Goal: Information Seeking & Learning: Learn about a topic

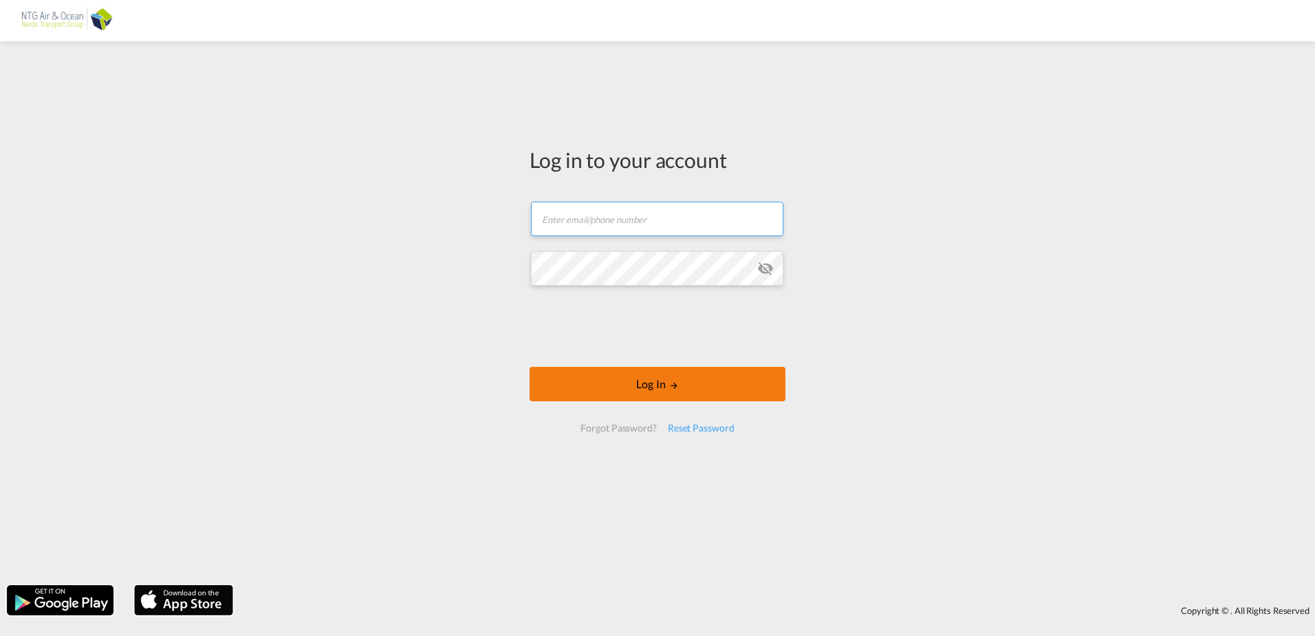
type input "[EMAIL_ADDRESS][DOMAIN_NAME]"
click at [667, 380] on button "Log In" at bounding box center [658, 384] width 256 height 34
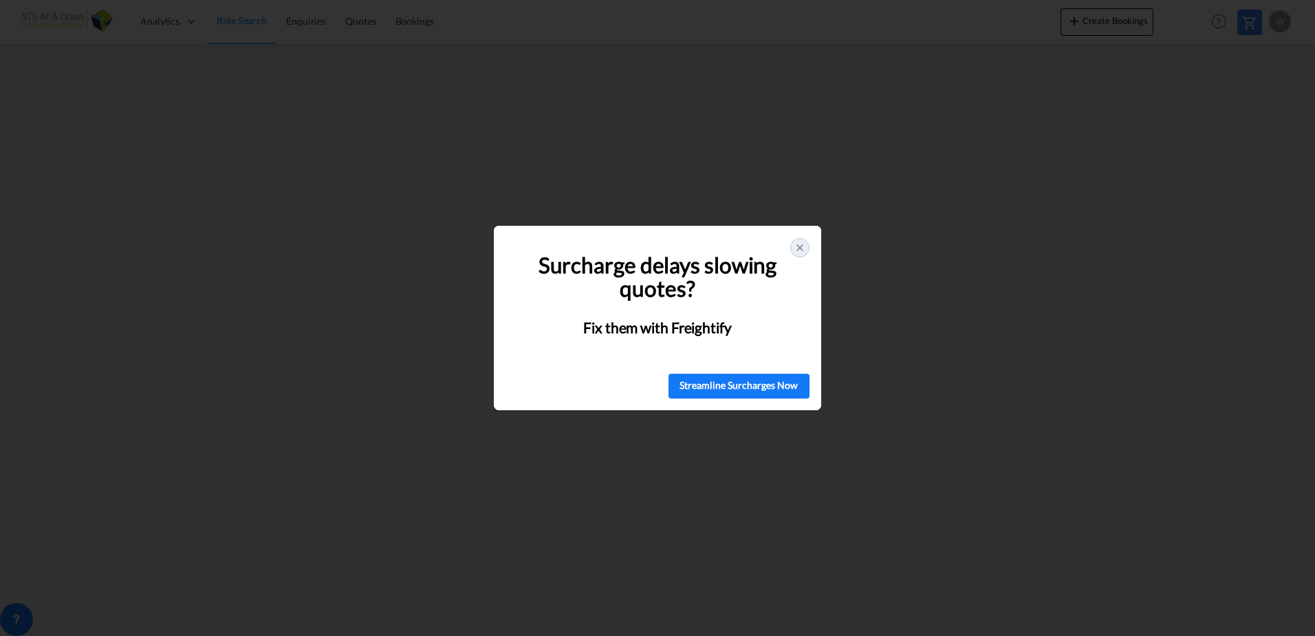
click at [797, 248] on icon at bounding box center [800, 247] width 11 height 11
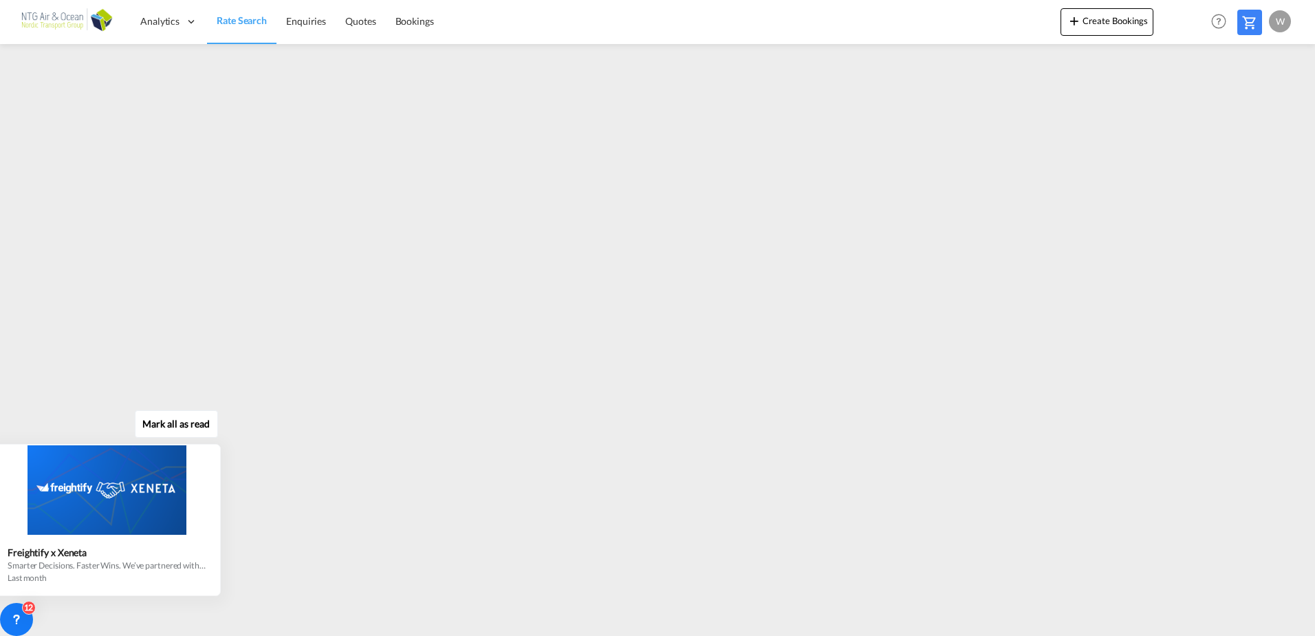
click at [53, 429] on div "Mark all as read Freightify x Xeneta Smarter Decisions. Faster Wins. We’ve part…" at bounding box center [110, 500] width 249 height 191
click at [57, 406] on div "Mark all as read Freightify x Xeneta Smarter Decisions. Faster Wins. We’ve part…" at bounding box center [110, 500] width 249 height 191
click at [71, 422] on div "Mark all as read Freightify x Xeneta Smarter Decisions. Faster Wins. We’ve part…" at bounding box center [110, 500] width 249 height 191
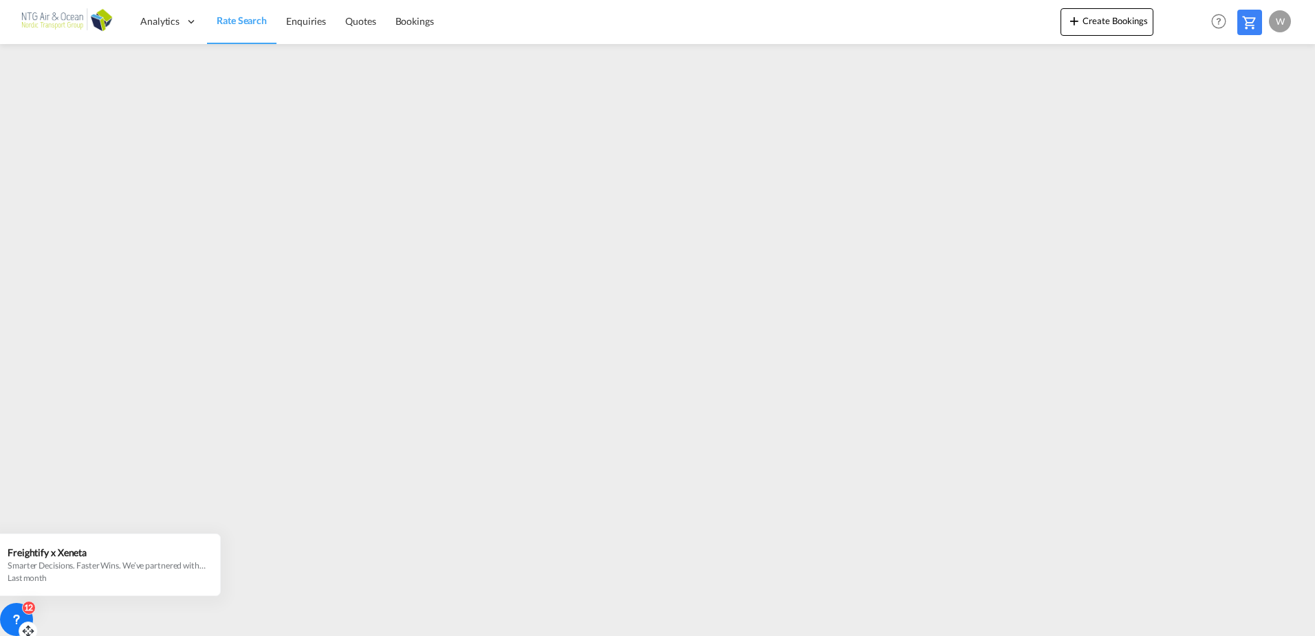
click at [24, 613] on div "12" at bounding box center [16, 619] width 33 height 33
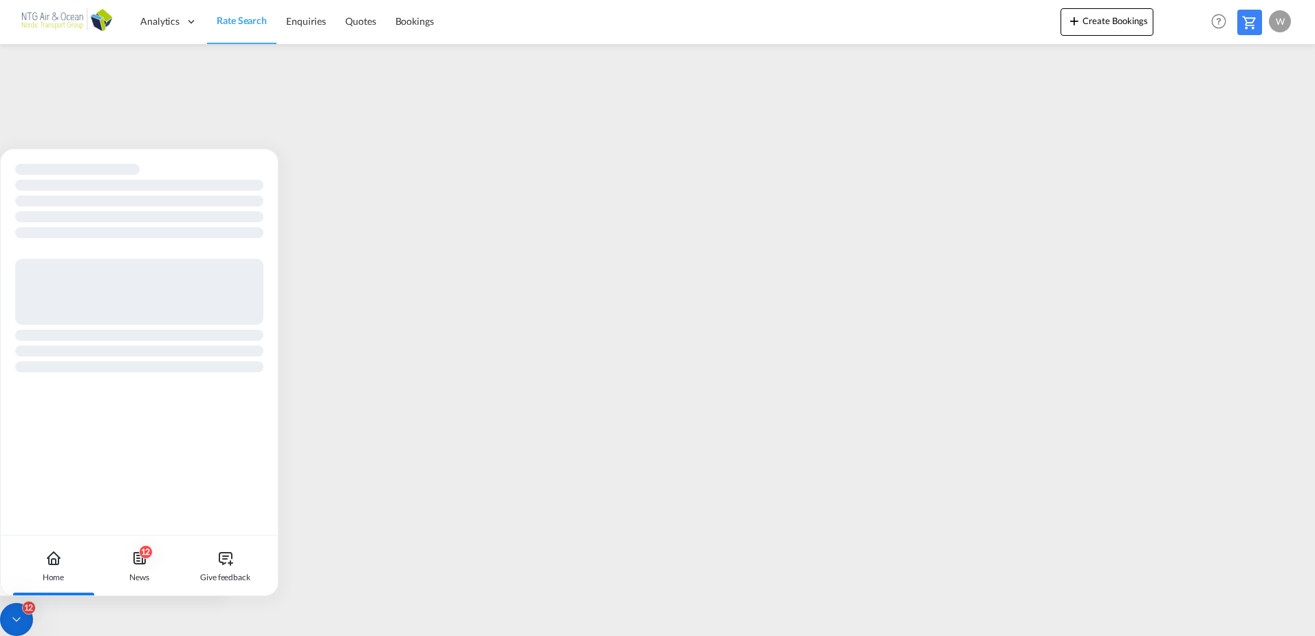
click at [58, 553] on icon at bounding box center [53, 558] width 17 height 17
click at [212, 188] on div at bounding box center [139, 185] width 248 height 11
click at [255, 168] on div at bounding box center [139, 268] width 248 height 208
click at [250, 163] on div at bounding box center [139, 267] width 277 height 237
click at [245, 164] on div at bounding box center [139, 268] width 248 height 208
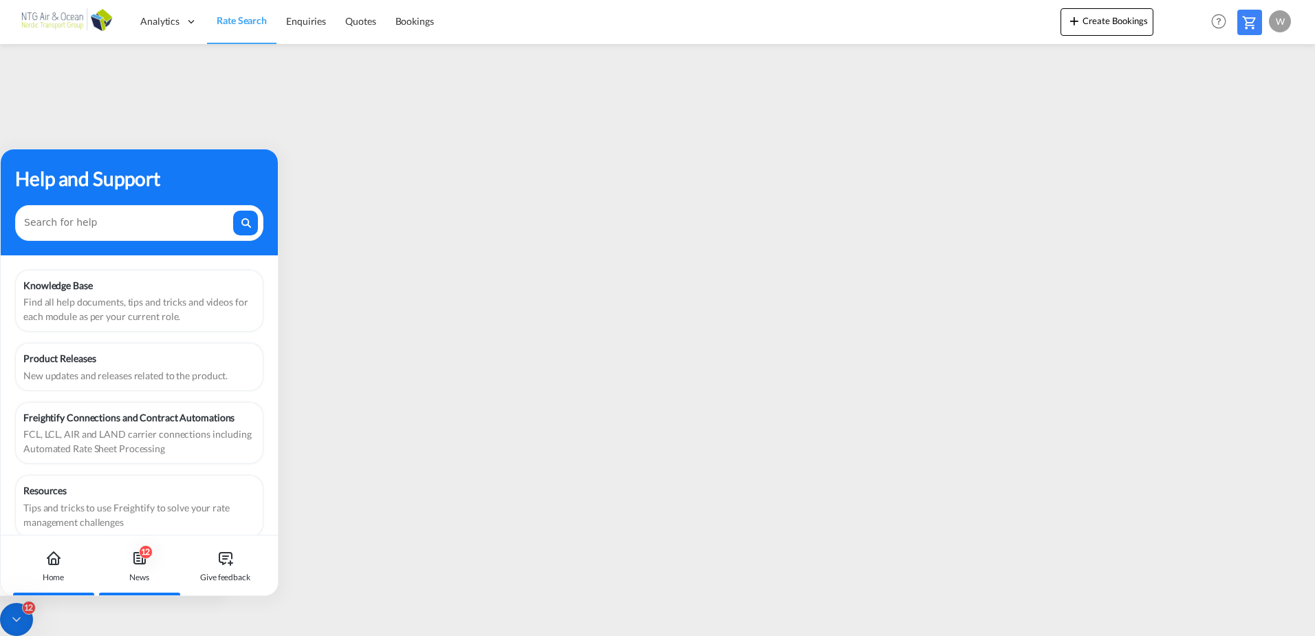
click at [141, 555] on div "12" at bounding box center [146, 552] width 14 height 14
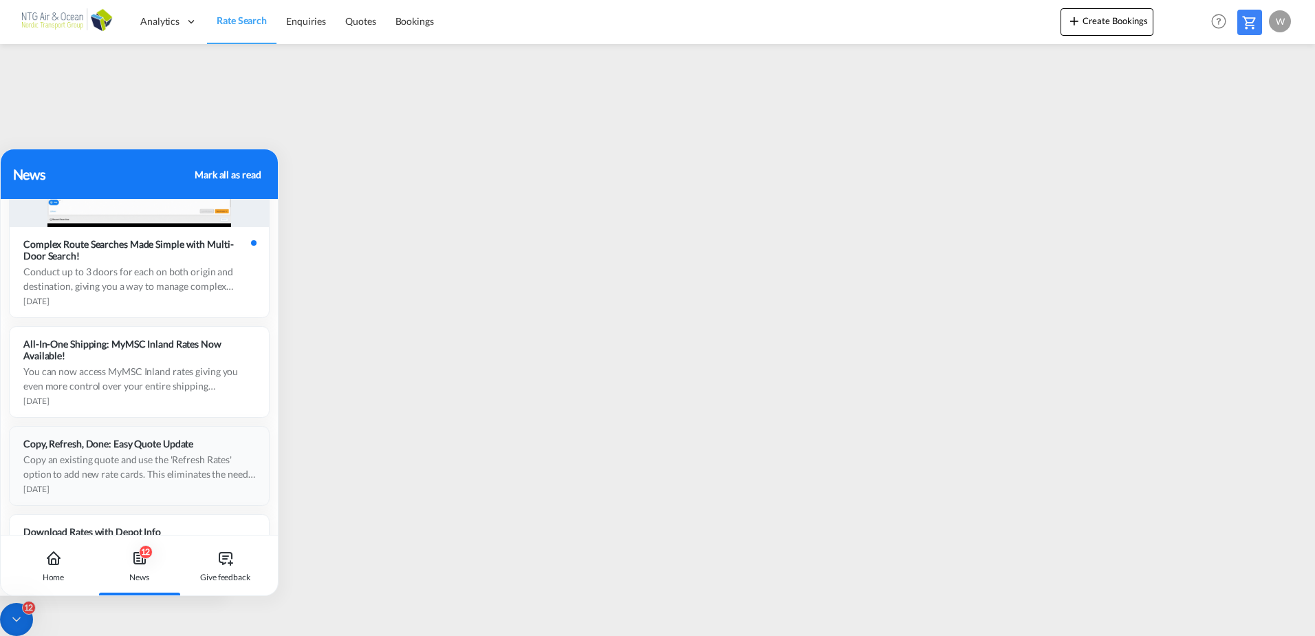
scroll to position [1653, 0]
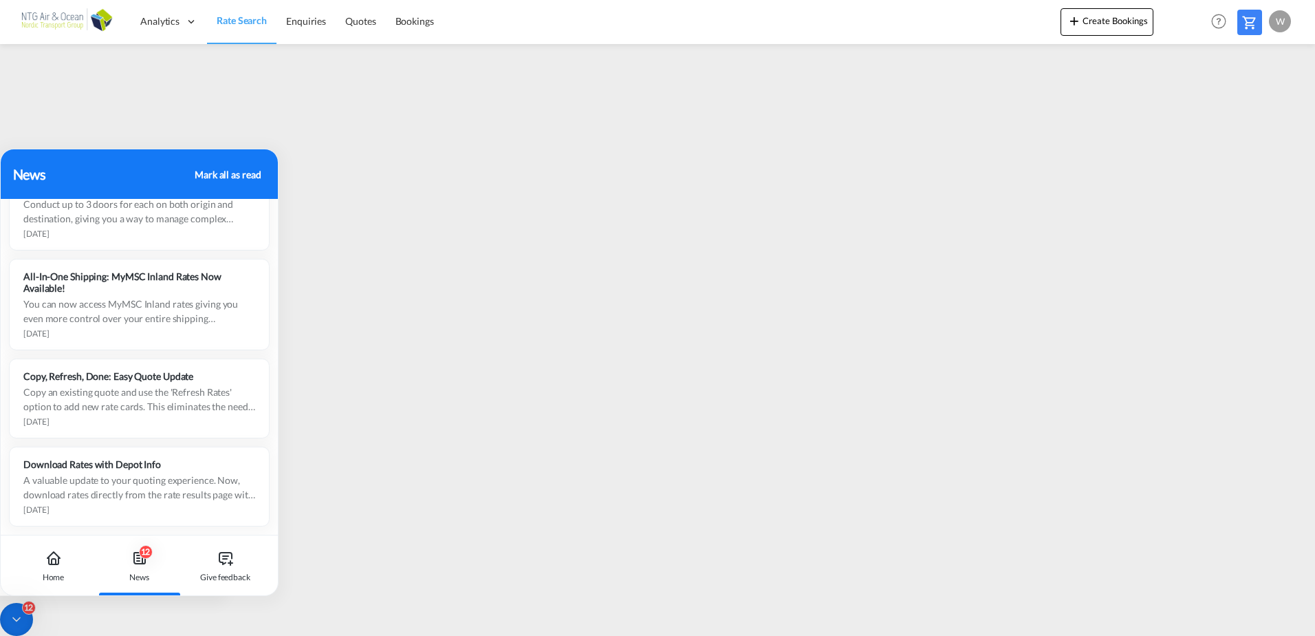
click at [214, 171] on div "Mark all as read" at bounding box center [228, 174] width 66 height 14
click at [211, 173] on div "Mark all as read" at bounding box center [228, 174] width 66 height 14
click at [237, 175] on div "Mark all as read" at bounding box center [228, 174] width 66 height 14
click at [235, 178] on div "Mark all as read" at bounding box center [228, 174] width 66 height 14
click at [232, 173] on div "Mark all as read" at bounding box center [228, 174] width 66 height 14
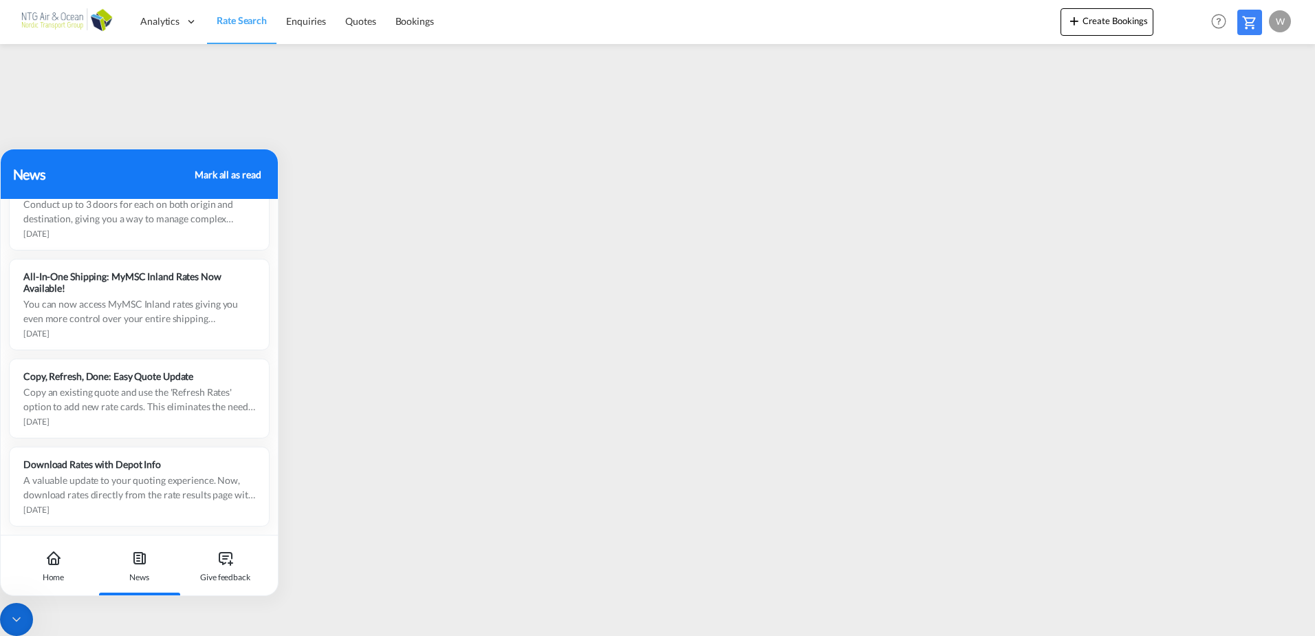
click at [228, 175] on div "Mark all as read" at bounding box center [228, 174] width 66 height 14
click at [215, 172] on div "Mark all as read" at bounding box center [228, 174] width 66 height 14
click at [132, 230] on div "[DATE]" at bounding box center [139, 233] width 232 height 10
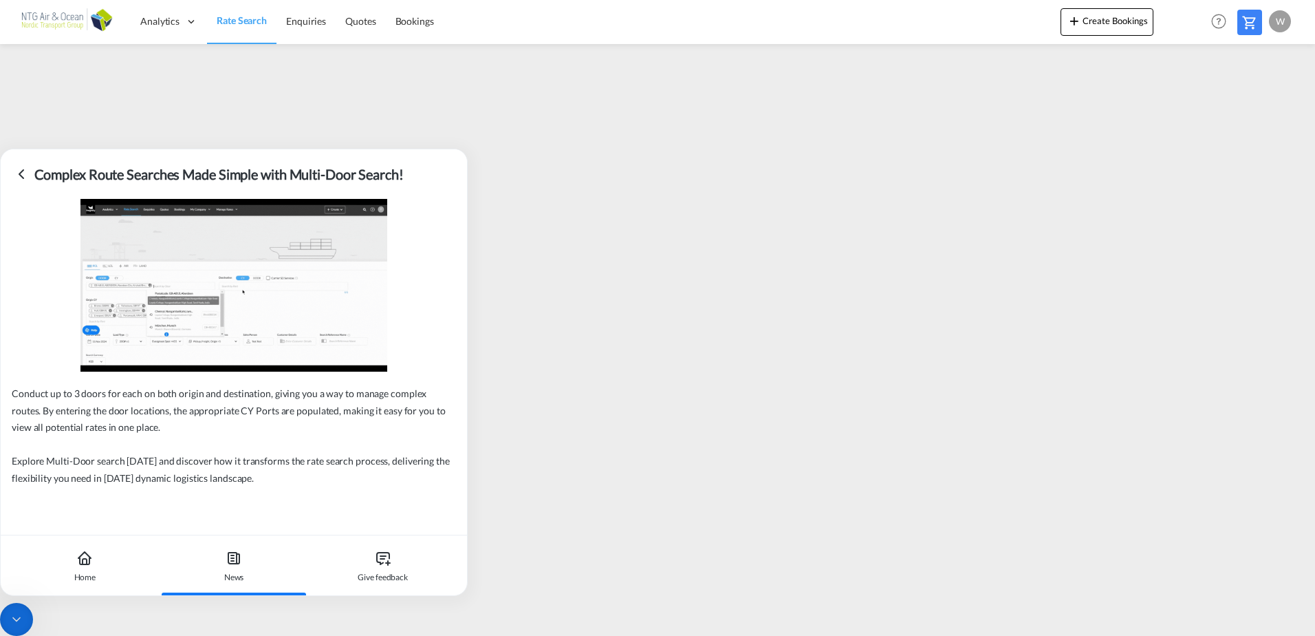
scroll to position [0, 0]
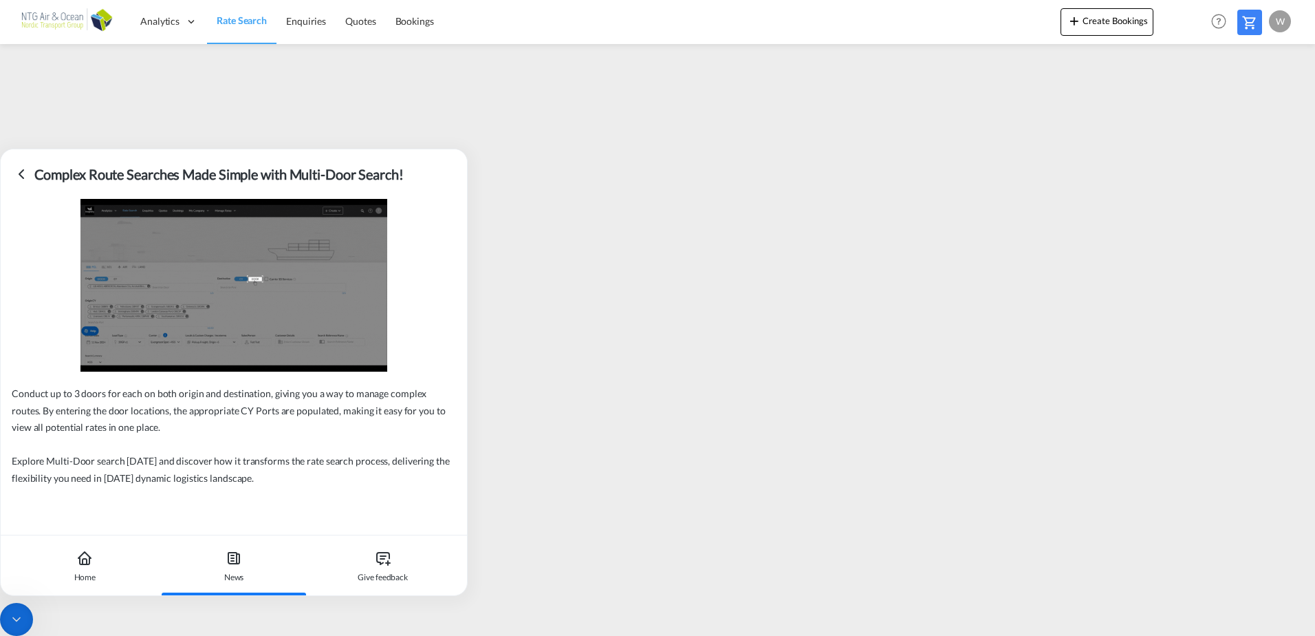
click at [20, 175] on icon at bounding box center [21, 174] width 4 height 8
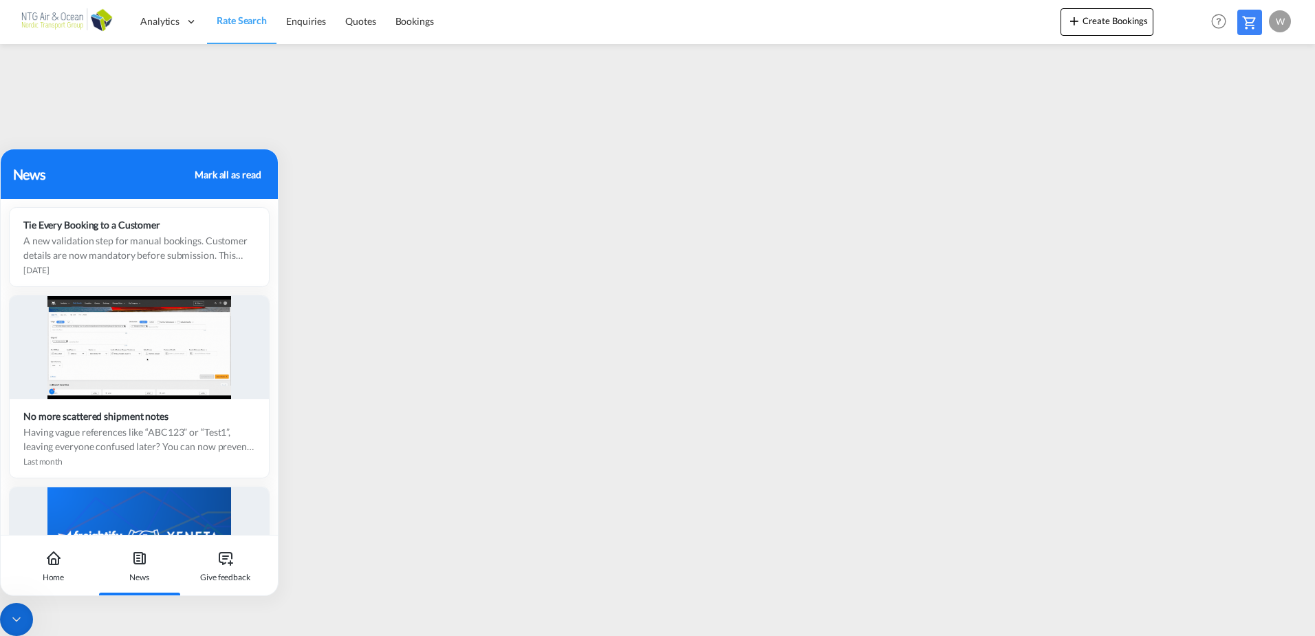
click at [18, 175] on div "News" at bounding box center [102, 174] width 178 height 21
click at [228, 175] on div "Mark all as read" at bounding box center [228, 174] width 66 height 14
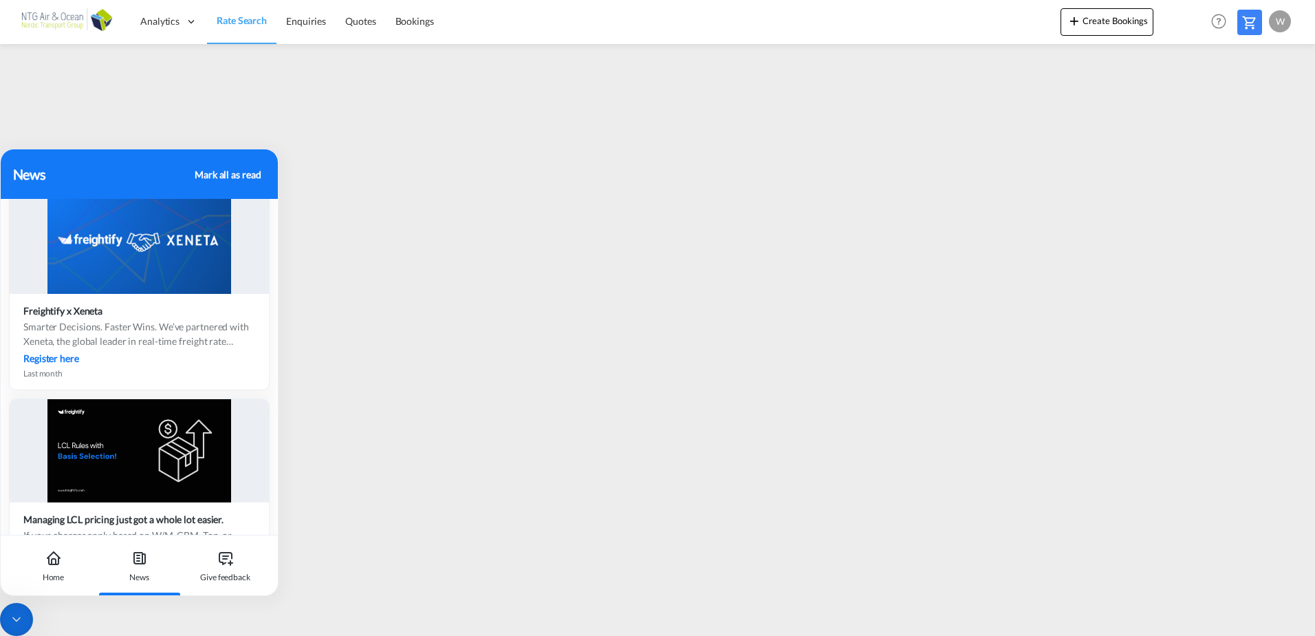
scroll to position [413, 0]
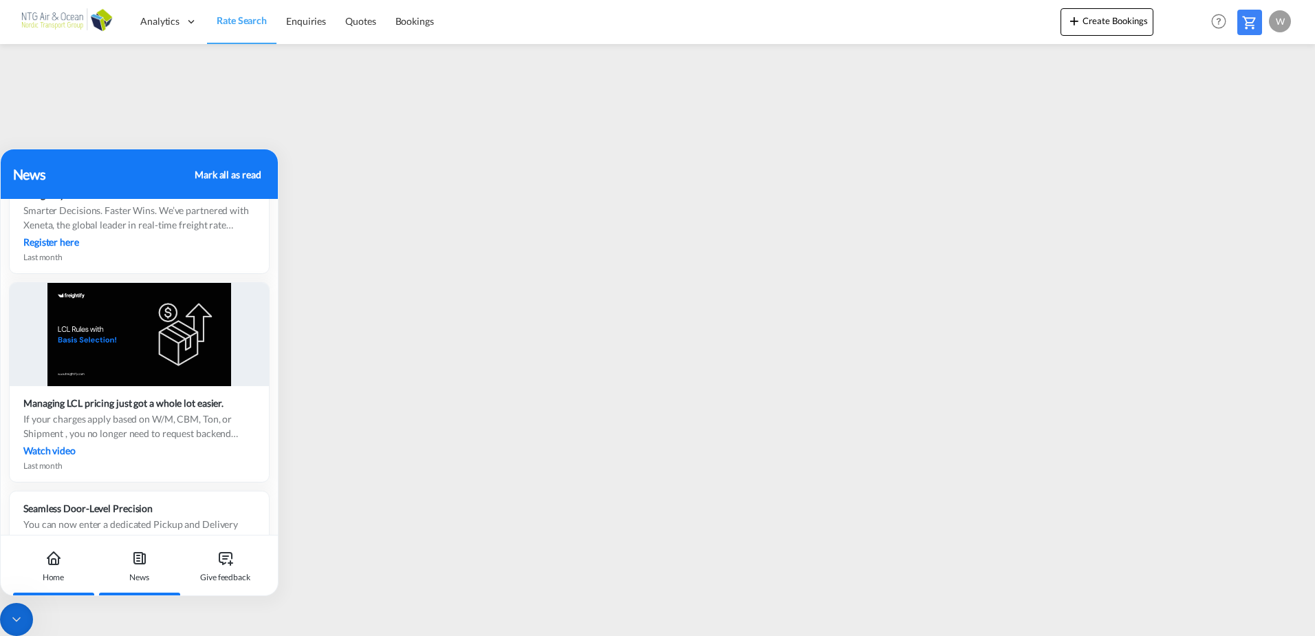
click at [53, 559] on icon at bounding box center [54, 562] width 4 height 6
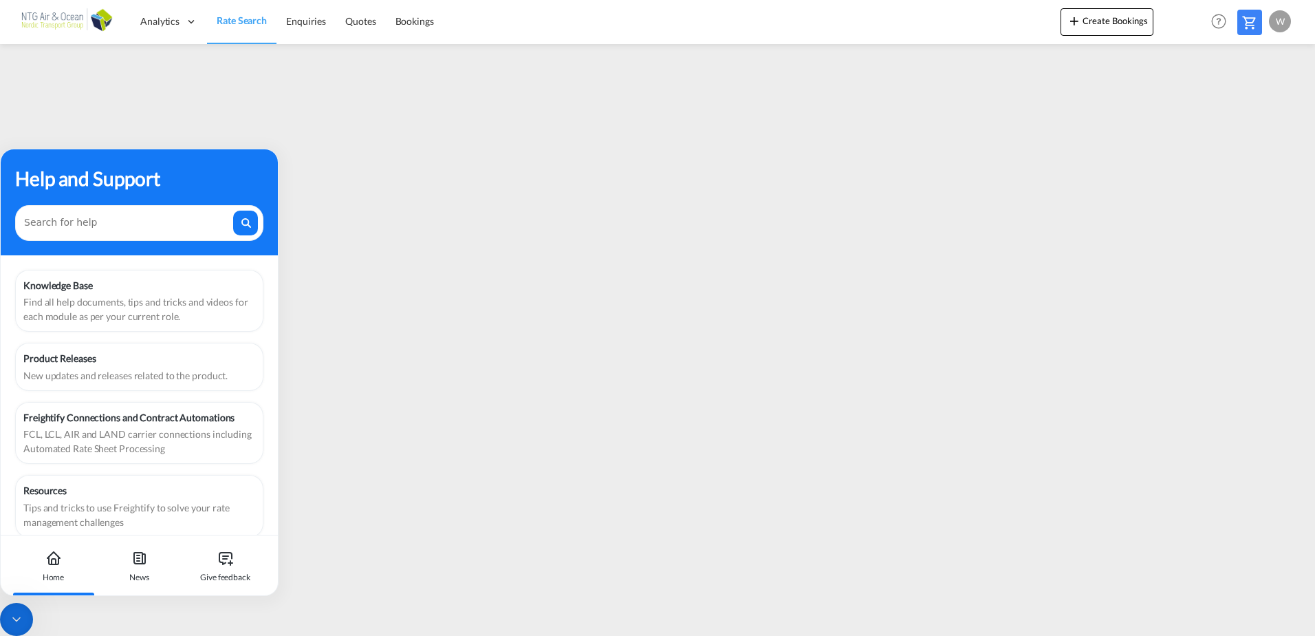
click at [110, 190] on div "Help and Support" at bounding box center [139, 178] width 248 height 29
click at [22, 619] on icon at bounding box center [17, 619] width 14 height 14
